Goal: Browse casually

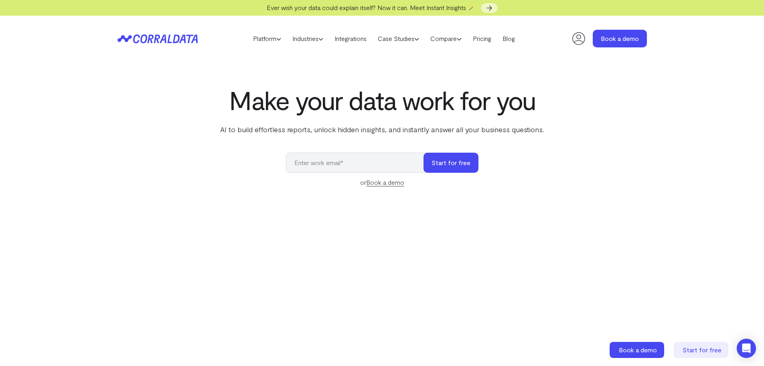
click at [376, 124] on p "AI to build effortless reports, unlock hidden insights, and instantly answer al…" at bounding box center [382, 129] width 327 height 10
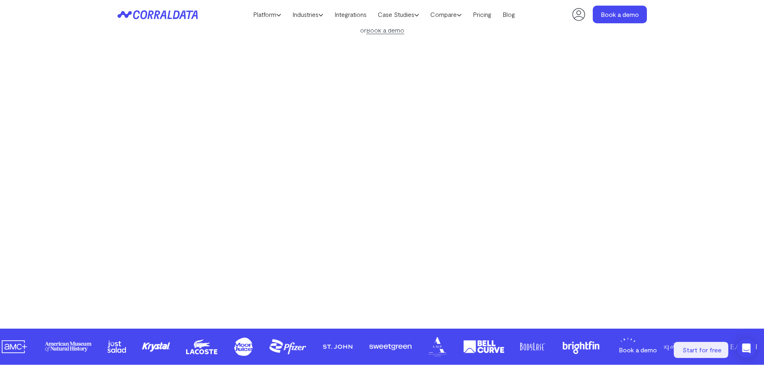
scroll to position [144, 0]
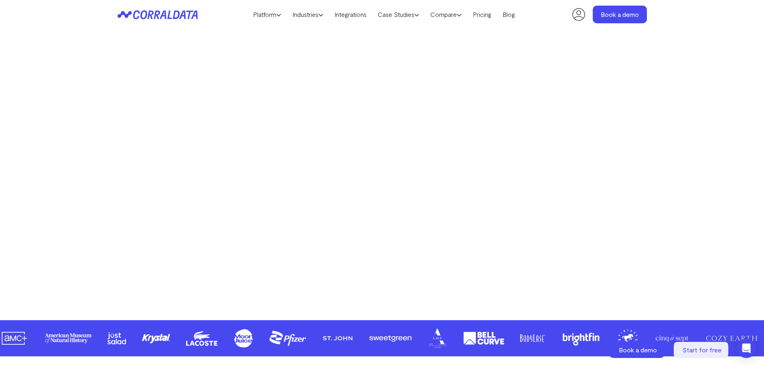
click at [106, 174] on div "Make your data work for you AI to build effortless reports, unlock hidden insig…" at bounding box center [382, 104] width 578 height 359
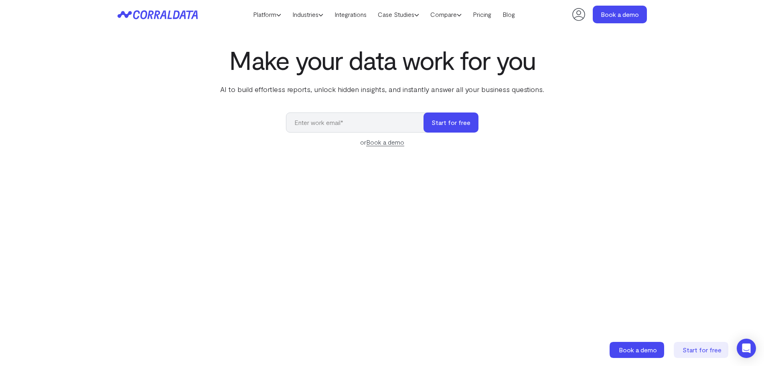
click at [116, 122] on div "Make your data work for you AI to build effortless reports, unlock hidden insig…" at bounding box center [382, 224] width 578 height 359
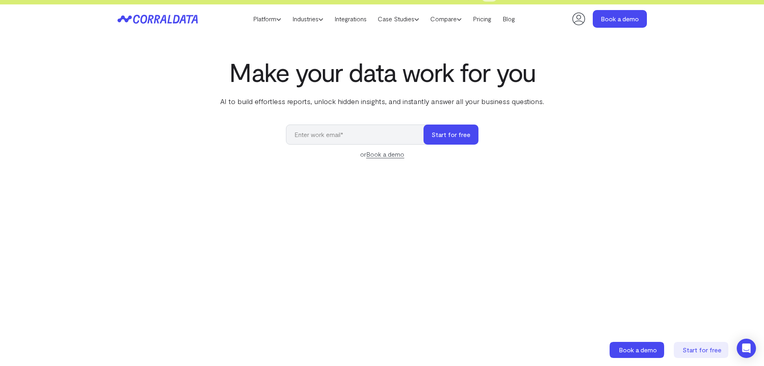
scroll to position [0, 0]
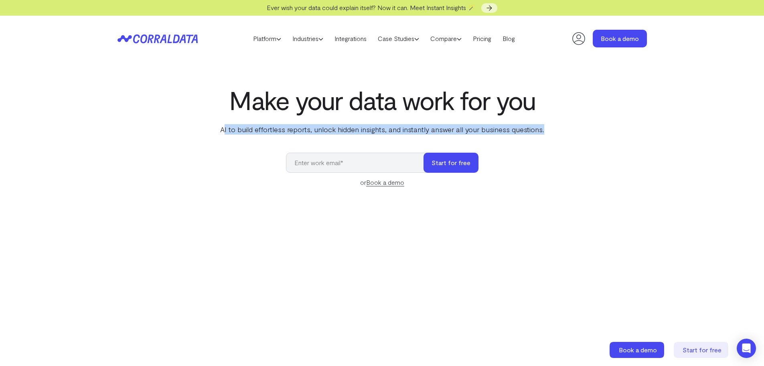
drag, startPoint x: 224, startPoint y: 126, endPoint x: 578, endPoint y: 132, distance: 353.6
click at [577, 132] on div "Make your data work for you AI to build effortless reports, unlock hidden insig…" at bounding box center [382, 264] width 578 height 359
click at [578, 132] on div "Make your data work for you AI to build effortless reports, unlock hidden insig…" at bounding box center [382, 264] width 578 height 359
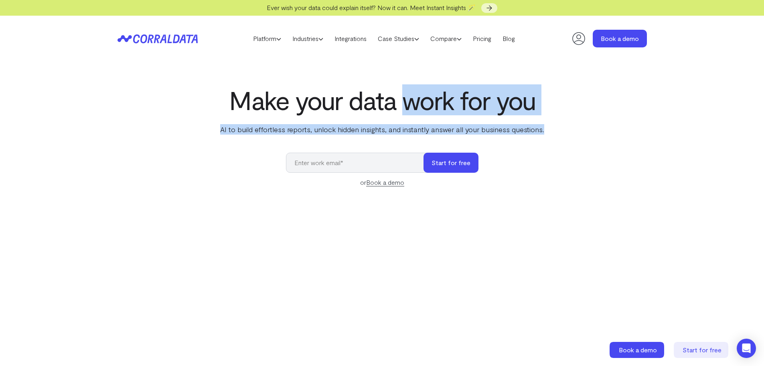
drag, startPoint x: 564, startPoint y: 133, endPoint x: 258, endPoint y: 97, distance: 308.2
click at [306, 102] on div "Make your data work for you AI to build effortless reports, unlock hidden insig…" at bounding box center [382, 264] width 578 height 359
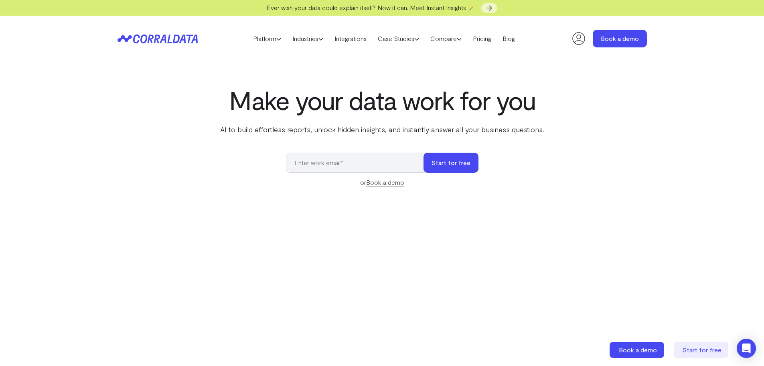
click at [246, 97] on h1 "Make your data work for you" at bounding box center [382, 99] width 327 height 29
